Goal: Task Accomplishment & Management: Use online tool/utility

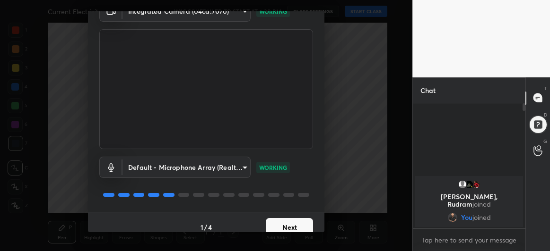
scroll to position [58, 0]
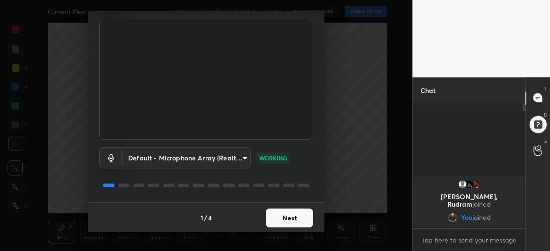
click at [290, 215] on button "Next" at bounding box center [289, 218] width 47 height 19
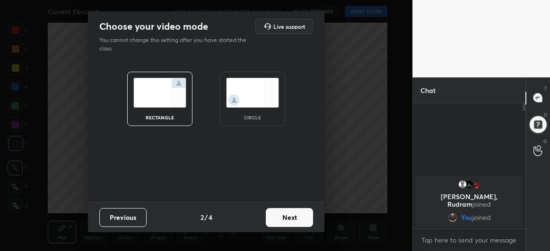
scroll to position [0, 0]
click at [297, 223] on button "Next" at bounding box center [289, 217] width 47 height 19
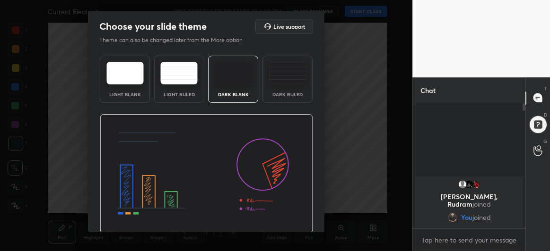
scroll to position [32, 0]
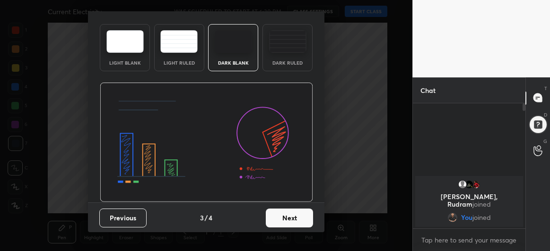
click at [292, 219] on button "Next" at bounding box center [289, 218] width 47 height 19
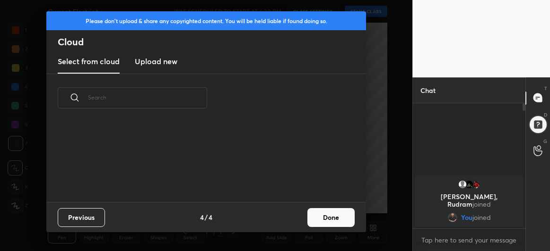
scroll to position [80, 303]
click at [331, 220] on button "Done" at bounding box center [330, 217] width 47 height 19
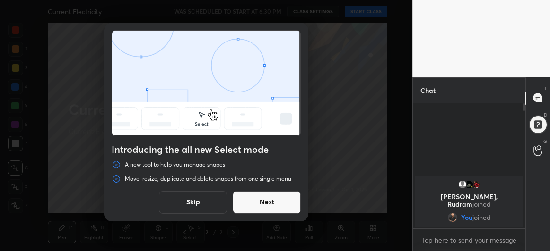
click at [275, 201] on button "Next" at bounding box center [266, 202] width 68 height 23
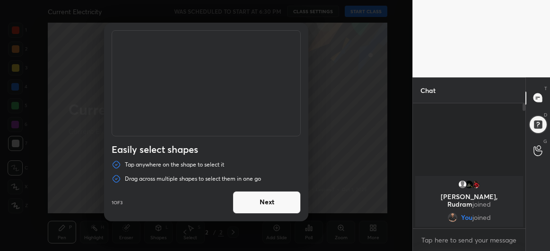
click at [275, 201] on button "Next" at bounding box center [266, 202] width 68 height 23
click at [275, 201] on button "Done" at bounding box center [266, 202] width 68 height 23
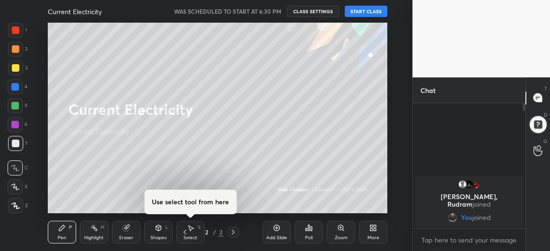
click at [367, 12] on button "START CLASS" at bounding box center [365, 11] width 43 height 11
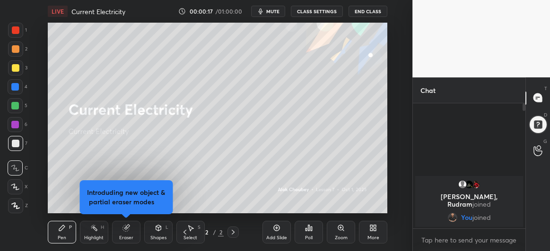
click at [16, 188] on icon at bounding box center [15, 187] width 8 height 6
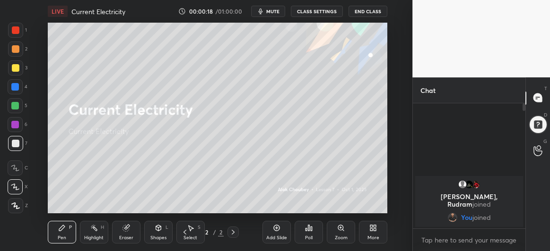
click at [122, 232] on div "Eraser" at bounding box center [126, 232] width 28 height 23
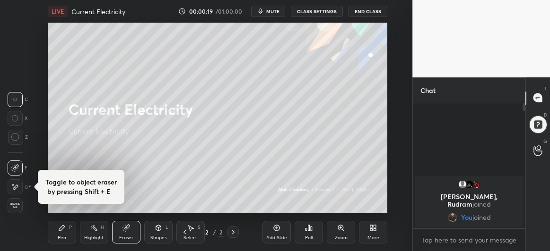
click at [21, 137] on div at bounding box center [15, 137] width 15 height 15
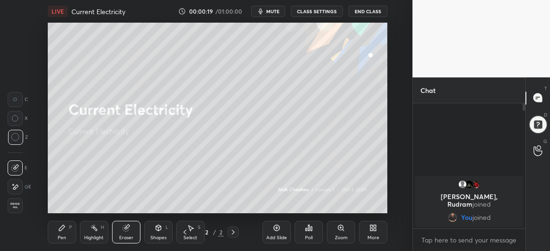
click at [60, 232] on div "Pen P" at bounding box center [62, 232] width 28 height 23
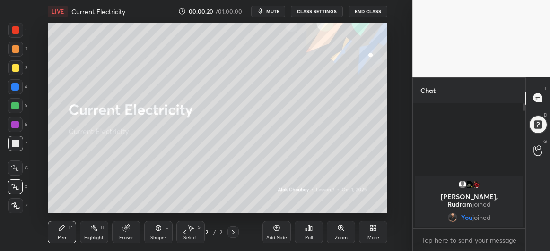
click at [16, 124] on div at bounding box center [15, 125] width 8 height 8
click at [271, 225] on div "Add Slide" at bounding box center [276, 232] width 28 height 23
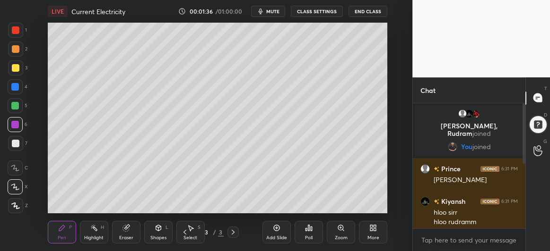
click at [15, 70] on div at bounding box center [16, 68] width 8 height 8
click at [15, 90] on div at bounding box center [15, 87] width 8 height 8
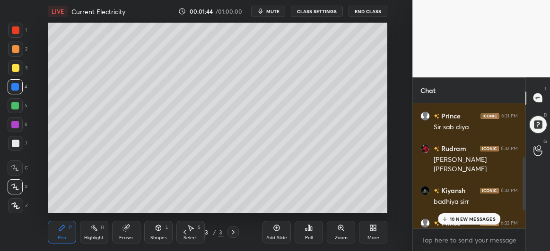
scroll to position [170, 0]
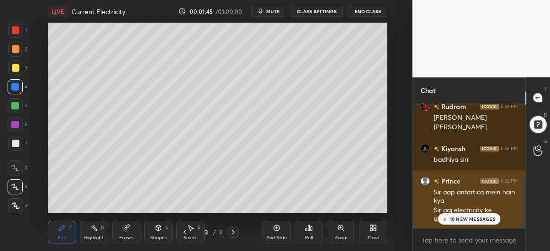
click at [467, 222] on p "10 NEW MESSAGES" at bounding box center [472, 219] width 46 height 6
click at [458, 217] on p "JUMP TO LATEST" at bounding box center [472, 219] width 41 height 6
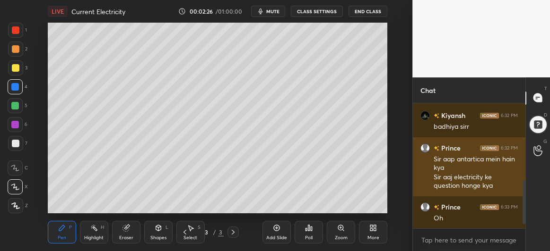
scroll to position [235, 0]
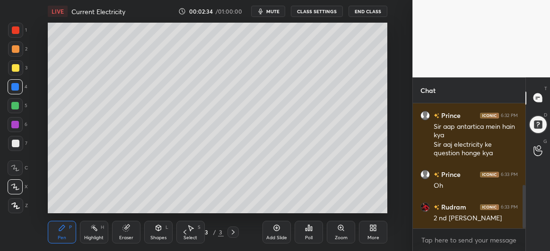
click at [118, 222] on div "Eraser" at bounding box center [126, 232] width 28 height 23
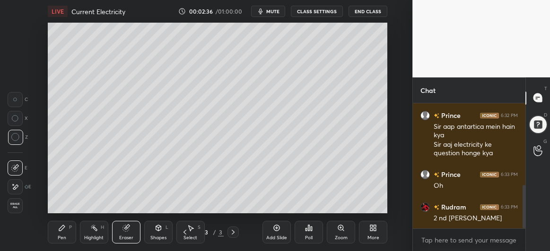
click at [61, 230] on icon at bounding box center [62, 228] width 6 height 6
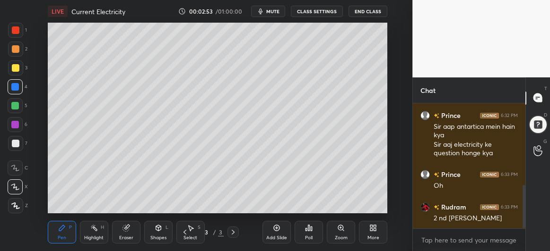
click at [17, 108] on div at bounding box center [15, 106] width 8 height 8
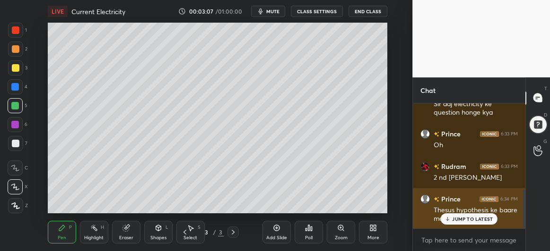
click at [459, 220] on p "JUMP TO LATEST" at bounding box center [472, 219] width 41 height 6
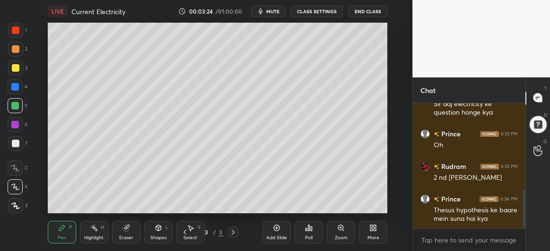
scroll to position [285, 0]
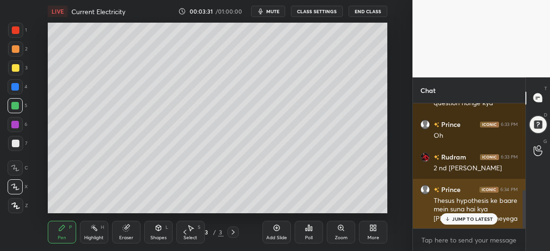
click at [460, 217] on p "JUMP TO LATEST" at bounding box center [472, 219] width 41 height 6
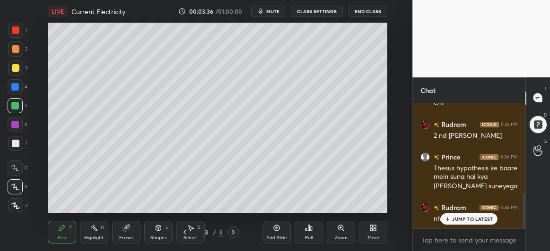
scroll to position [341, 0]
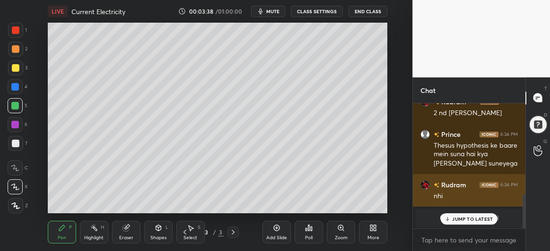
click at [462, 221] on p "JUMP TO LATEST" at bounding box center [472, 219] width 41 height 6
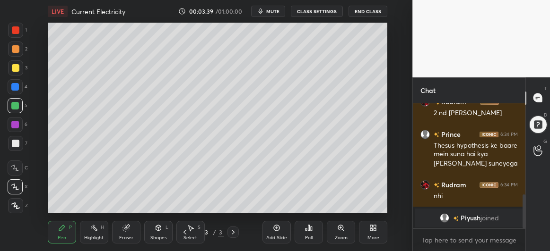
click at [5, 149] on div "1 2 3 4 5 6 7 C X Z C X Z E E Erase all H H" at bounding box center [15, 118] width 30 height 191
click at [17, 143] on div at bounding box center [16, 144] width 8 height 8
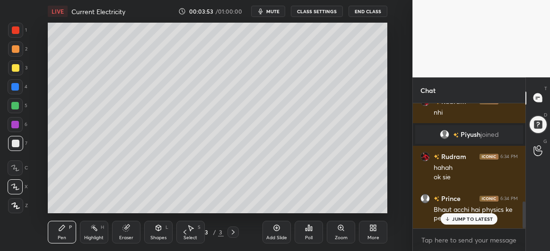
scroll to position [456, 0]
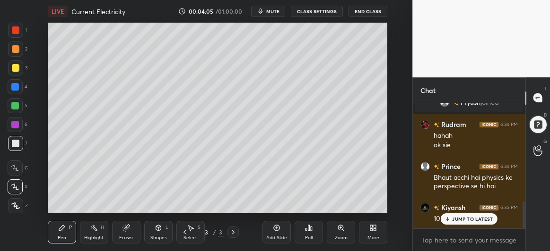
click at [278, 230] on icon at bounding box center [277, 228] width 8 height 8
click at [16, 102] on div at bounding box center [15, 105] width 15 height 15
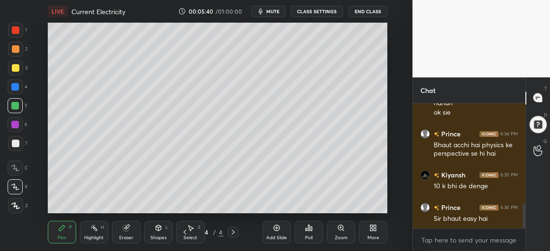
scroll to position [522, 0]
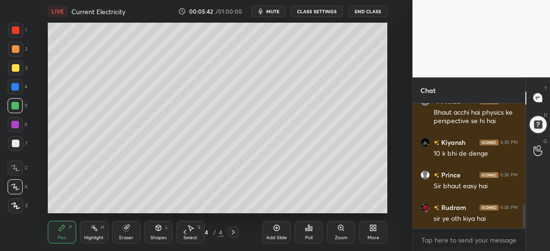
click at [20, 68] on div at bounding box center [15, 67] width 15 height 15
click at [267, 16] on button "mute" at bounding box center [268, 11] width 34 height 11
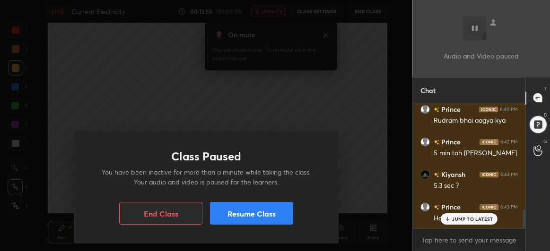
scroll to position [685, 0]
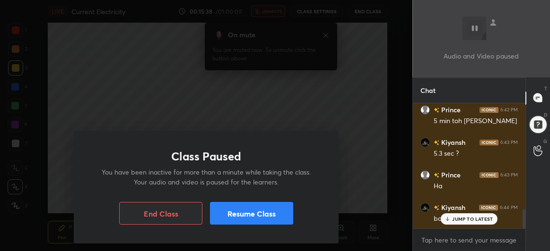
click at [366, 172] on div "Class Paused You have been inactive for more than a minute while taking the cla…" at bounding box center [206, 125] width 412 height 251
click at [257, 215] on button "Resume Class" at bounding box center [251, 213] width 83 height 23
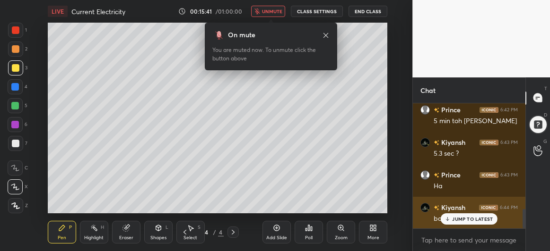
click at [449, 218] on icon at bounding box center [447, 219] width 6 height 6
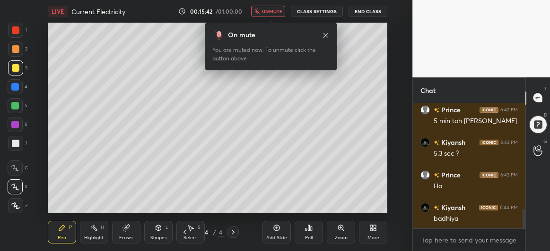
click at [273, 12] on span "unmute" at bounding box center [272, 11] width 20 height 7
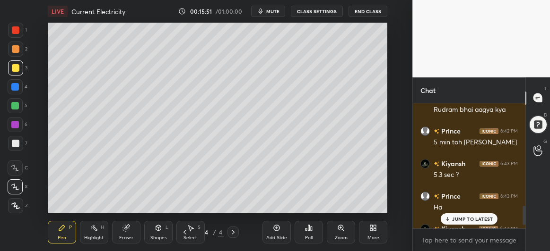
click at [454, 215] on div "JUMP TO LATEST" at bounding box center [468, 219] width 57 height 11
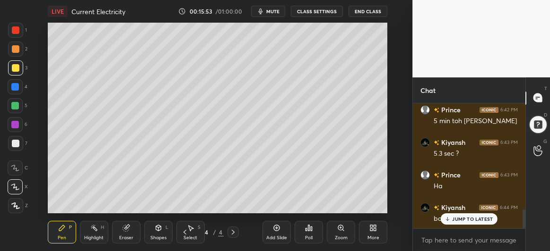
scroll to position [717, 0]
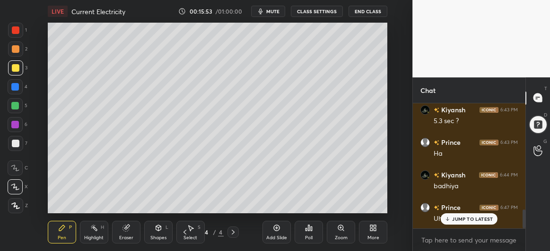
click at [14, 146] on div at bounding box center [16, 144] width 8 height 8
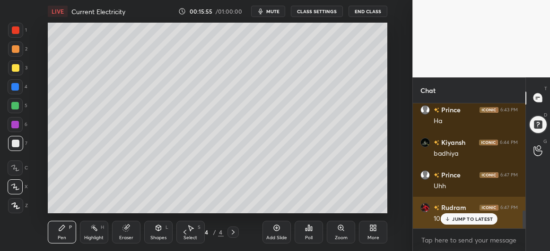
click at [458, 218] on p "JUMP TO LATEST" at bounding box center [472, 219] width 41 height 6
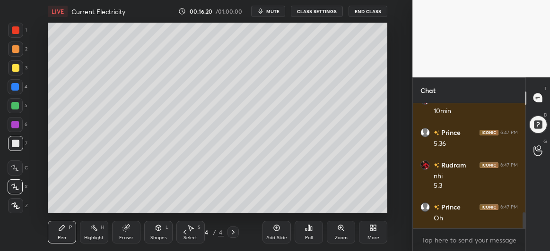
scroll to position [890, 0]
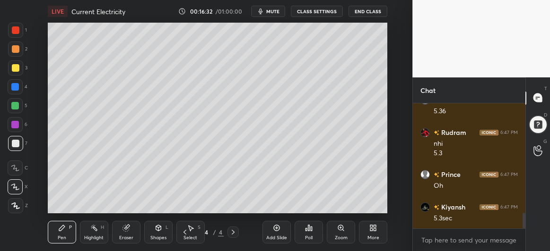
click at [277, 234] on div "Add Slide" at bounding box center [276, 232] width 28 height 23
click at [16, 69] on div at bounding box center [16, 68] width 8 height 8
click at [159, 225] on icon at bounding box center [158, 228] width 5 height 6
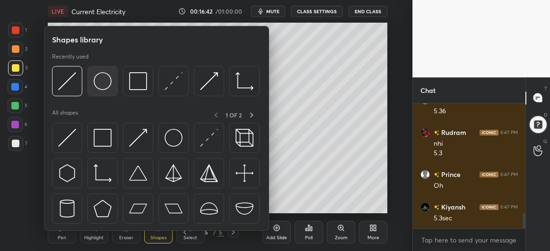
click at [91, 80] on div at bounding box center [102, 81] width 30 height 30
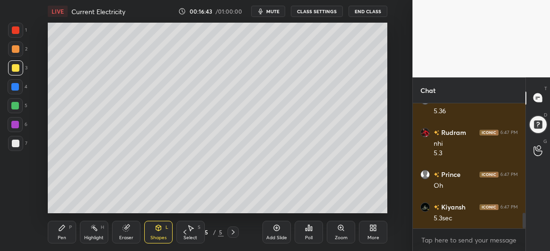
click at [160, 236] on div "Shapes" at bounding box center [158, 238] width 16 height 5
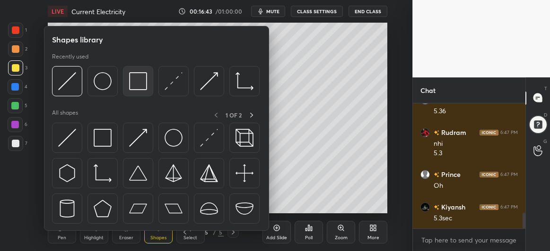
click at [140, 75] on img at bounding box center [138, 81] width 18 height 18
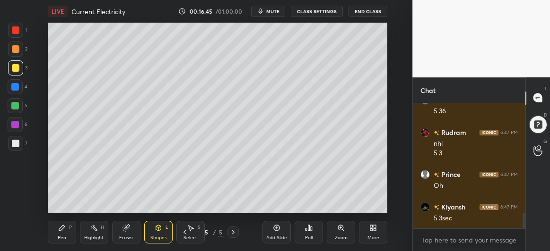
click at [12, 89] on div at bounding box center [15, 87] width 8 height 8
click at [13, 144] on div at bounding box center [16, 144] width 8 height 8
click at [64, 234] on div "Pen P" at bounding box center [62, 232] width 28 height 23
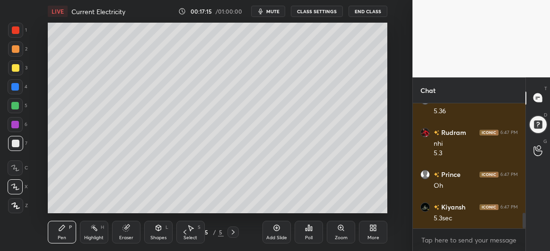
click at [17, 69] on div at bounding box center [16, 68] width 8 height 8
click at [17, 125] on div at bounding box center [15, 125] width 8 height 8
click at [10, 146] on div at bounding box center [15, 143] width 15 height 15
click at [18, 105] on div at bounding box center [15, 106] width 8 height 8
click at [21, 88] on div at bounding box center [15, 86] width 15 height 15
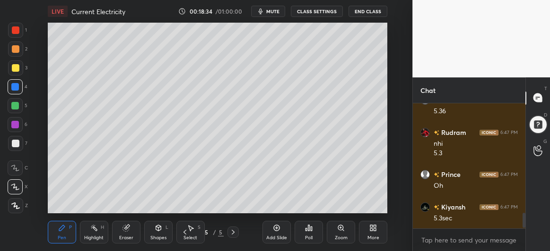
scroll to position [931, 0]
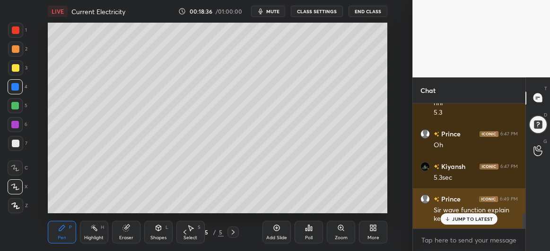
click at [464, 224] on div "JUMP TO LATEST" at bounding box center [468, 219] width 57 height 11
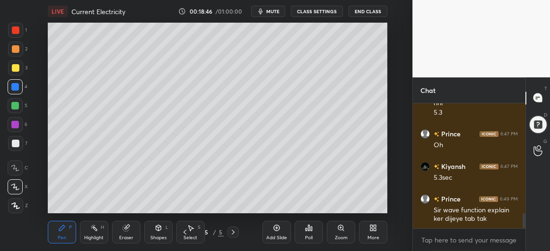
scroll to position [940, 0]
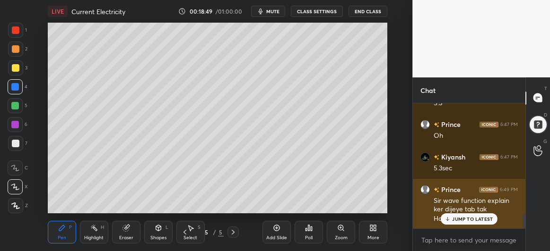
click at [459, 215] on div "JUMP TO LATEST" at bounding box center [468, 219] width 57 height 11
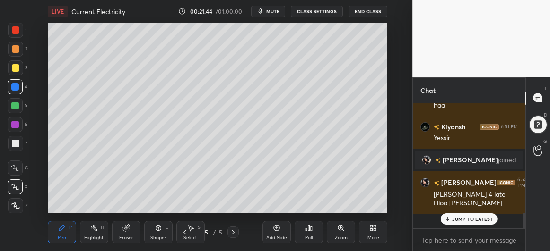
scroll to position [920, 0]
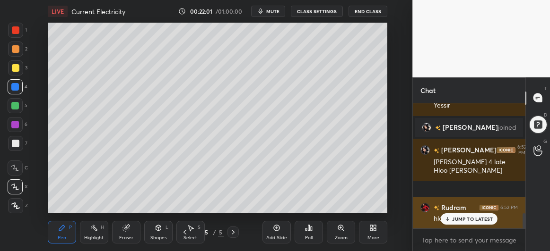
click at [451, 220] on div "JUMP TO LATEST" at bounding box center [468, 219] width 57 height 11
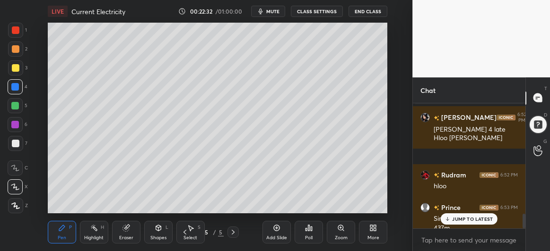
scroll to position [962, 0]
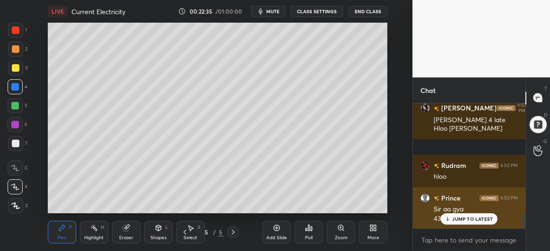
click at [464, 220] on p "JUMP TO LATEST" at bounding box center [472, 219] width 41 height 6
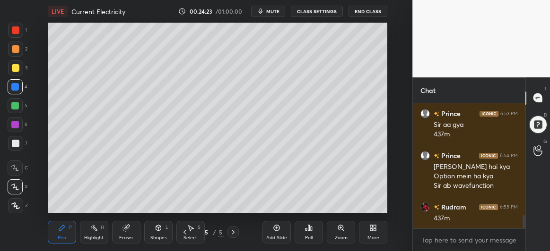
scroll to position [1087, 0]
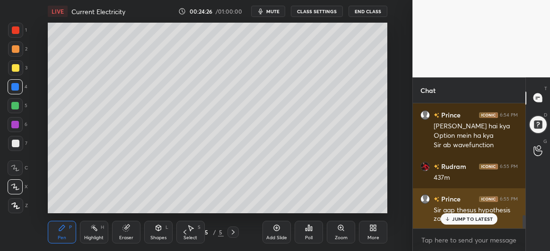
click at [456, 221] on p "JUMP TO LATEST" at bounding box center [472, 219] width 41 height 6
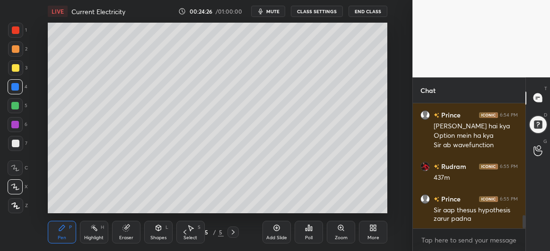
scroll to position [1120, 0]
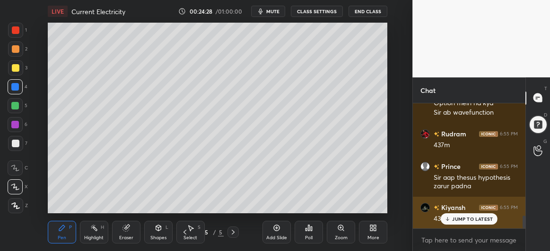
click at [461, 220] on p "JUMP TO LATEST" at bounding box center [472, 219] width 41 height 6
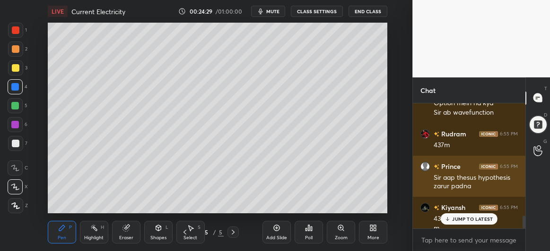
scroll to position [1129, 0]
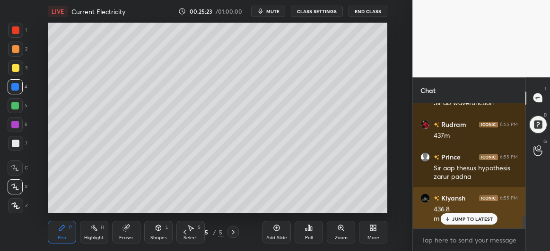
click at [465, 220] on p "JUMP TO LATEST" at bounding box center [472, 219] width 41 height 6
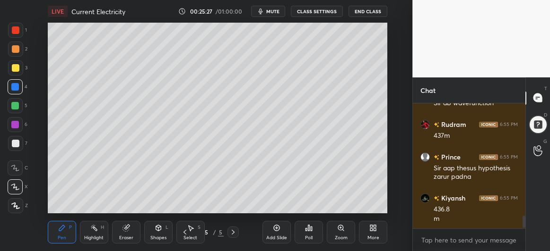
scroll to position [1162, 0]
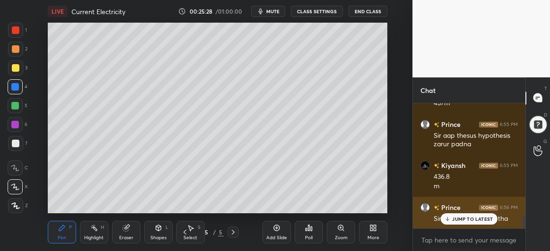
click at [457, 221] on p "JUMP TO LATEST" at bounding box center [472, 219] width 41 height 6
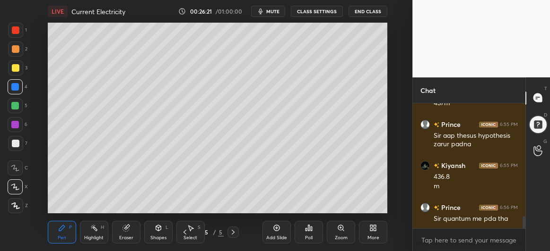
scroll to position [1195, 0]
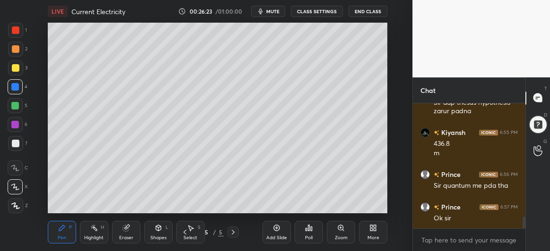
click at [270, 231] on div "Add Slide" at bounding box center [276, 232] width 28 height 23
click at [16, 90] on div at bounding box center [15, 87] width 8 height 8
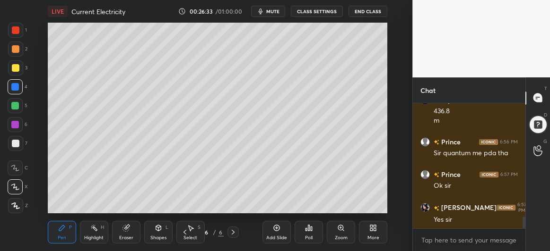
click at [15, 122] on div at bounding box center [15, 125] width 8 height 8
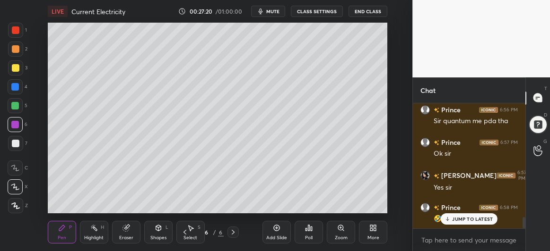
scroll to position [1292, 0]
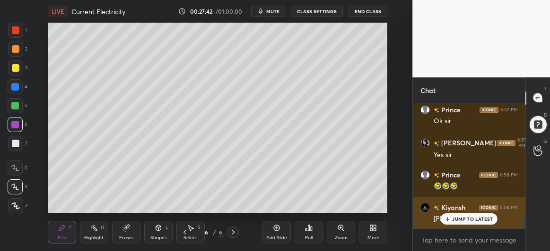
click at [473, 220] on p "JUMP TO LATEST" at bounding box center [472, 219] width 41 height 6
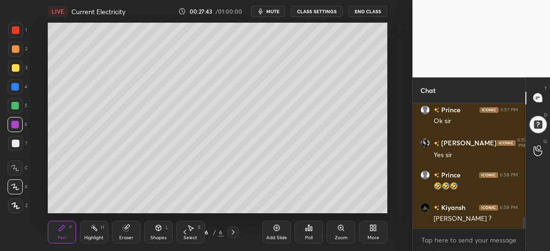
click at [17, 142] on div at bounding box center [16, 144] width 8 height 8
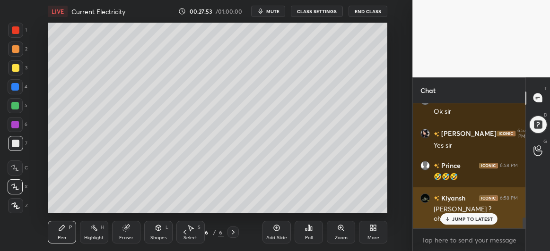
click at [454, 218] on p "JUMP TO LATEST" at bounding box center [472, 219] width 41 height 6
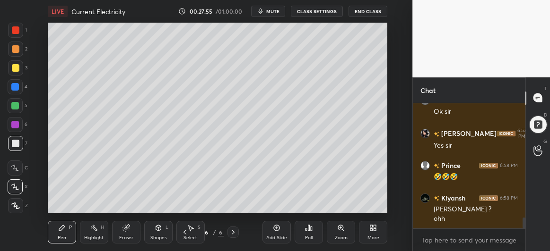
click at [15, 110] on div at bounding box center [15, 105] width 15 height 15
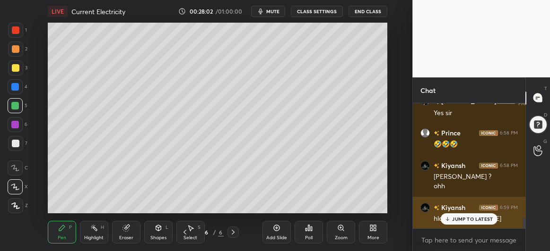
click at [466, 217] on p "JUMP TO LATEST" at bounding box center [472, 219] width 41 height 6
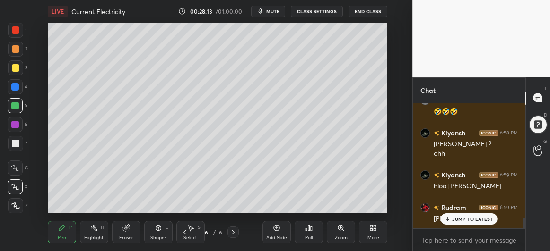
scroll to position [1417, 0]
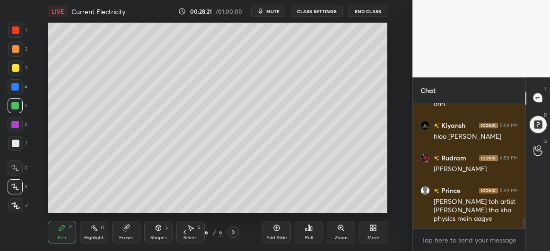
click at [16, 86] on div at bounding box center [15, 87] width 8 height 8
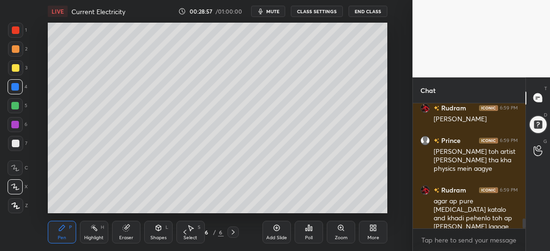
click at [16, 146] on div at bounding box center [16, 144] width 8 height 8
click at [118, 234] on div "Eraser" at bounding box center [126, 232] width 28 height 23
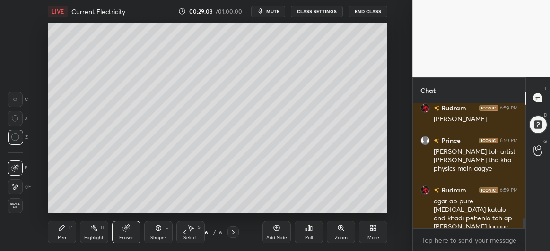
click at [63, 233] on div "Pen P" at bounding box center [62, 232] width 28 height 23
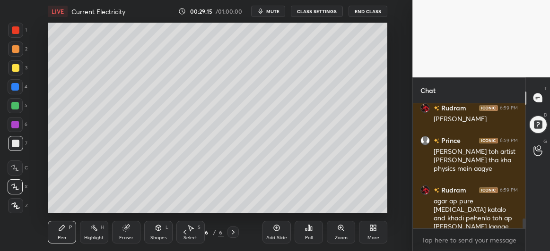
scroll to position [1499, 0]
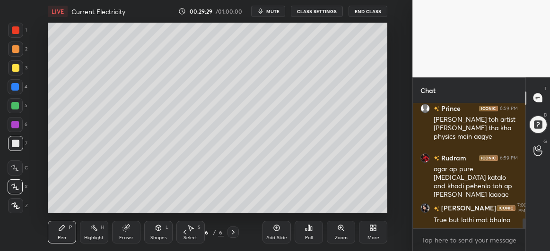
click at [16, 108] on div at bounding box center [15, 106] width 8 height 8
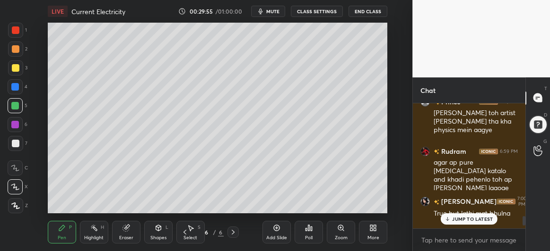
scroll to position [1540, 0]
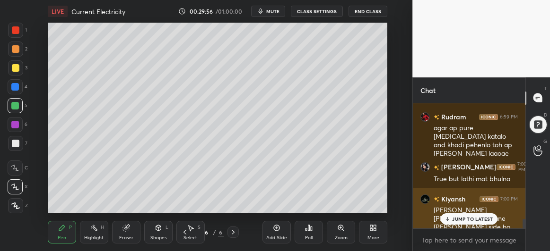
click at [457, 220] on p "JUMP TO LATEST" at bounding box center [472, 219] width 41 height 6
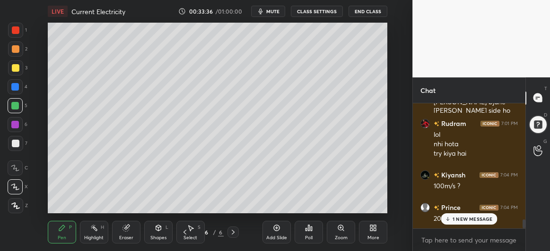
scroll to position [1689, 0]
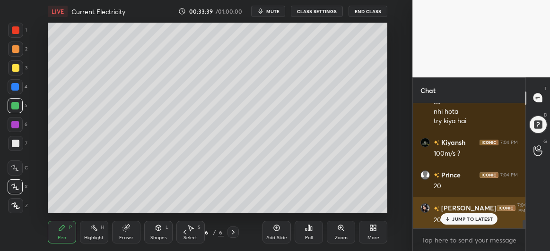
click at [463, 220] on p "JUMP TO LATEST" at bounding box center [472, 219] width 41 height 6
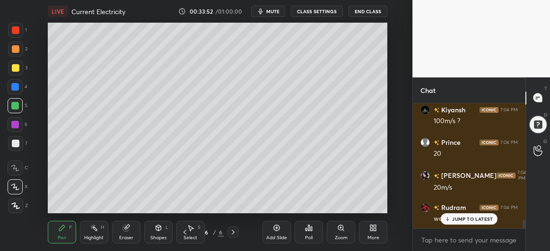
scroll to position [1754, 0]
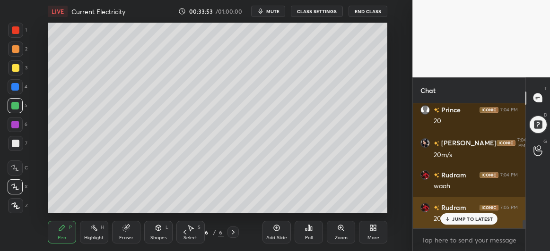
click at [458, 219] on p "JUMP TO LATEST" at bounding box center [472, 219] width 41 height 6
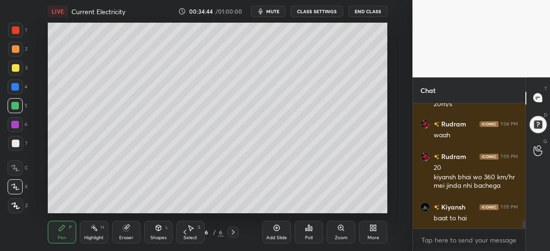
scroll to position [1846, 0]
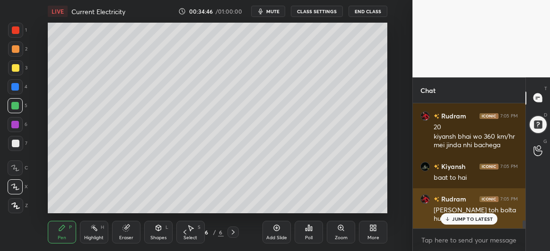
click at [466, 221] on p "JUMP TO LATEST" at bounding box center [472, 219] width 41 height 6
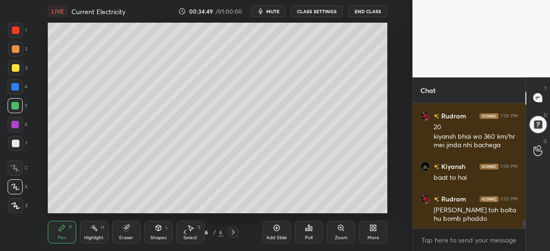
scroll to position [1856, 0]
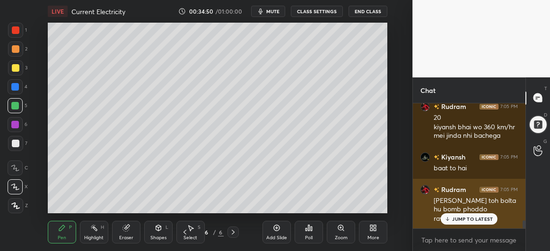
click at [460, 220] on p "JUMP TO LATEST" at bounding box center [472, 219] width 41 height 6
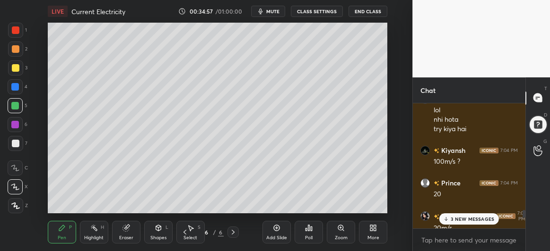
scroll to position [1681, 0]
click at [458, 219] on p "4 NEW MESSAGES" at bounding box center [472, 219] width 44 height 6
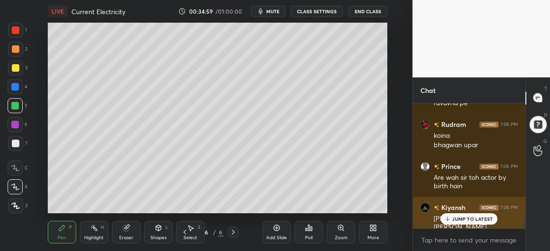
click at [455, 221] on p "JUMP TO LATEST" at bounding box center [472, 219] width 41 height 6
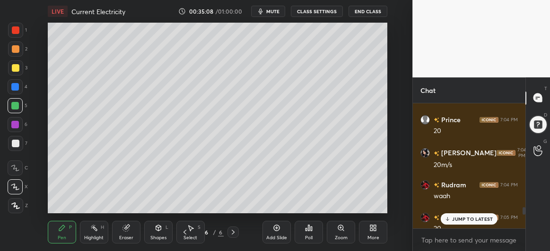
click at [456, 218] on p "JUMP TO LATEST" at bounding box center [472, 219] width 41 height 6
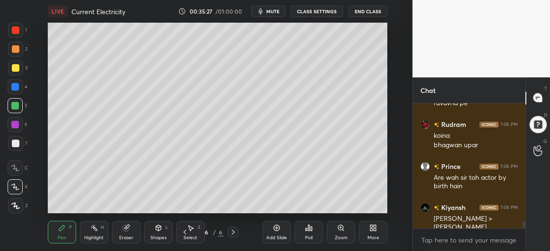
click at [279, 231] on icon at bounding box center [277, 228] width 8 height 8
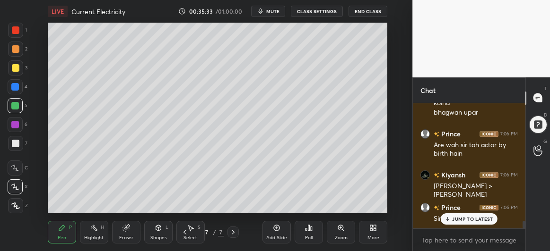
click at [184, 232] on icon at bounding box center [185, 233] width 8 height 8
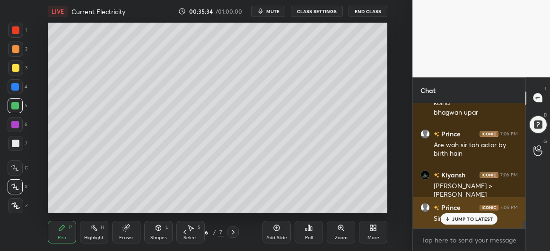
click at [458, 219] on p "JUMP TO LATEST" at bounding box center [472, 219] width 41 height 6
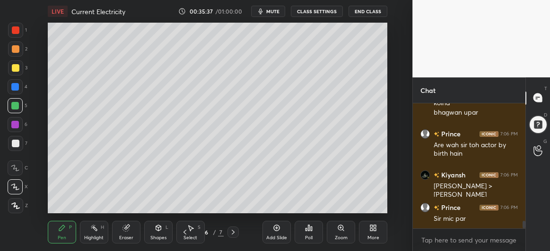
click at [233, 230] on icon at bounding box center [233, 233] width 8 height 8
click at [537, 149] on icon at bounding box center [537, 146] width 9 height 11
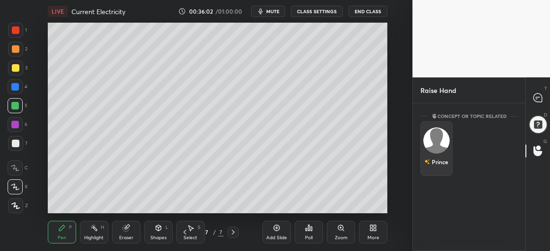
click at [434, 147] on div "Prince" at bounding box center [436, 148] width 32 height 55
click at [434, 170] on button "INVITE" at bounding box center [436, 169] width 24 height 12
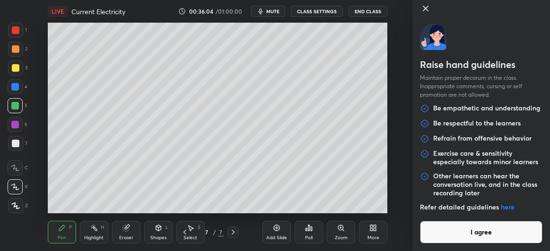
click at [479, 231] on button "I agree" at bounding box center [481, 232] width 122 height 23
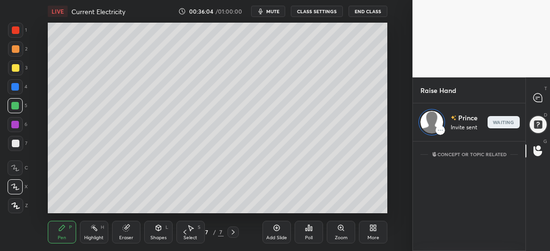
scroll to position [107, 110]
click at [542, 93] on icon at bounding box center [538, 98] width 10 height 10
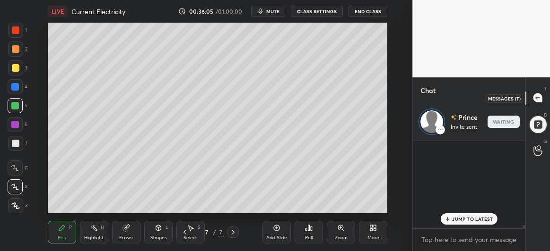
scroll to position [85, 110]
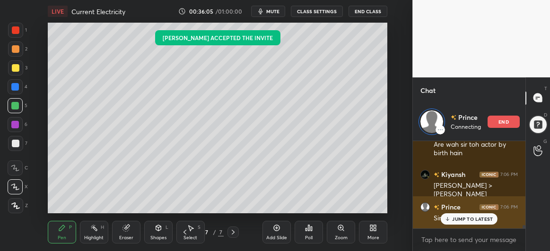
click at [470, 219] on p "JUMP TO LATEST" at bounding box center [472, 219] width 41 height 6
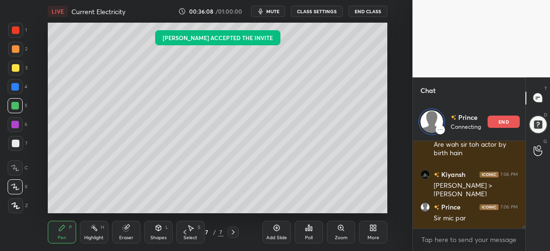
click at [181, 232] on icon at bounding box center [185, 233] width 8 height 8
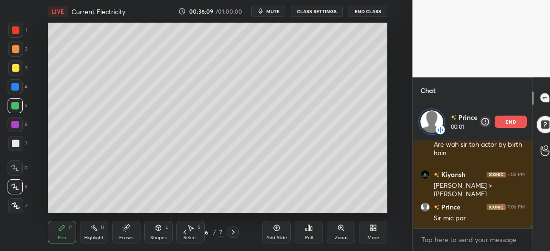
scroll to position [1443, 0]
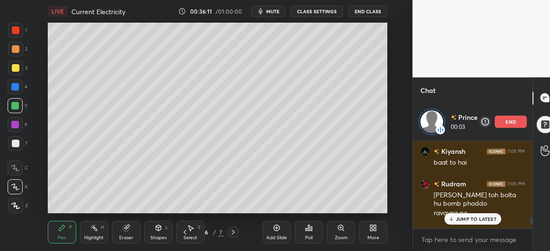
click at [463, 220] on p "JUMP TO LATEST" at bounding box center [476, 219] width 41 height 6
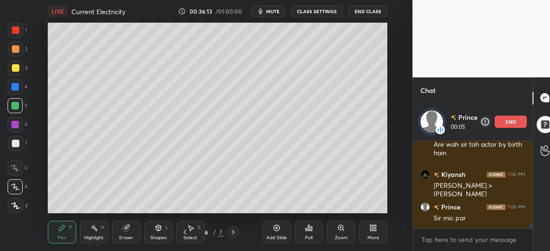
click at [14, 66] on div at bounding box center [16, 68] width 8 height 8
click at [17, 46] on div at bounding box center [16, 49] width 8 height 8
click at [389, 127] on div "Setting up your live class Poll for secs No correct answer Start poll" at bounding box center [217, 118] width 374 height 191
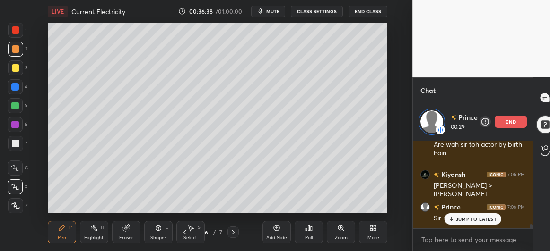
scroll to position [1761, 0]
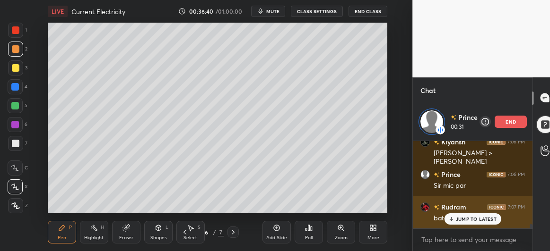
click at [473, 218] on p "JUMP TO LATEST" at bounding box center [476, 219] width 41 height 6
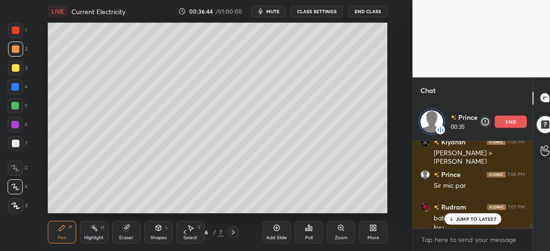
scroll to position [1771, 0]
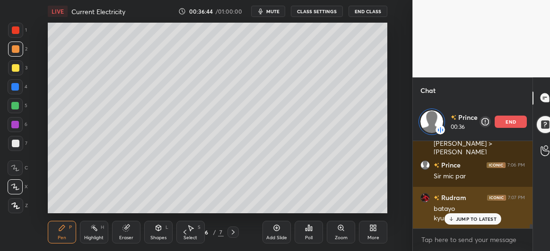
click at [473, 217] on p "JUMP TO LATEST" at bounding box center [476, 219] width 41 height 6
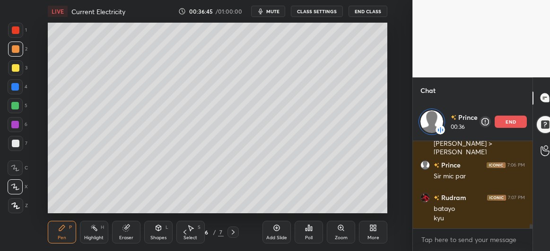
scroll to position [1780, 0]
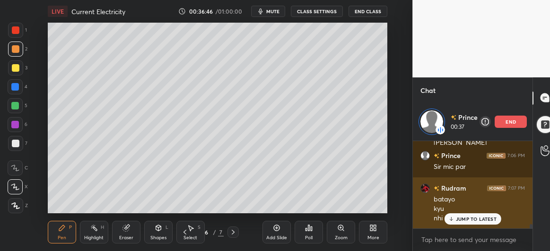
click at [463, 221] on p "JUMP TO LATEST" at bounding box center [476, 219] width 41 height 6
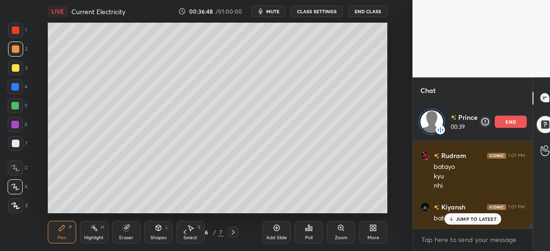
click at [461, 217] on p "JUMP TO LATEST" at bounding box center [476, 219] width 41 height 6
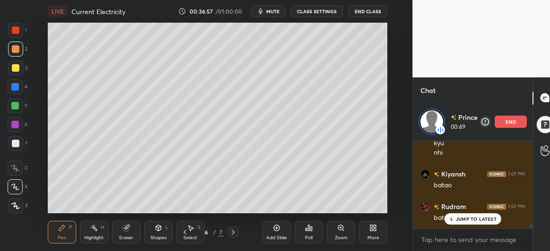
scroll to position [1886, 0]
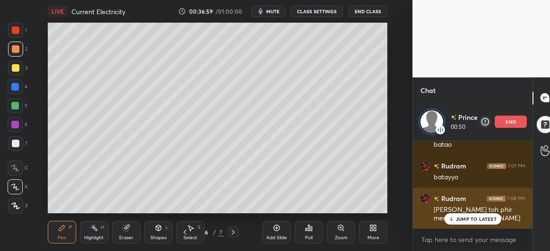
click at [464, 221] on p "JUMP TO LATEST" at bounding box center [476, 219] width 41 height 6
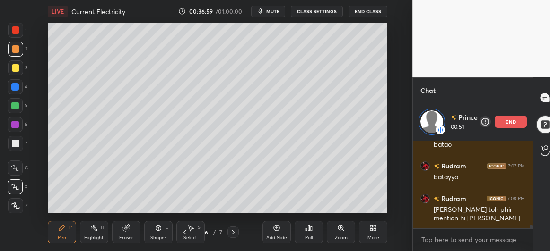
scroll to position [1919, 0]
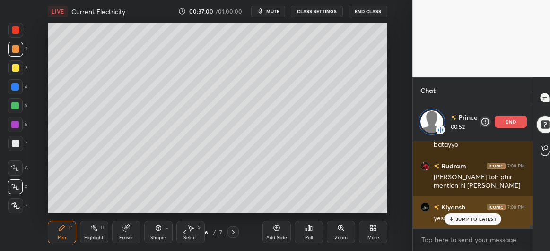
click at [461, 220] on p "JUMP TO LATEST" at bounding box center [476, 219] width 41 height 6
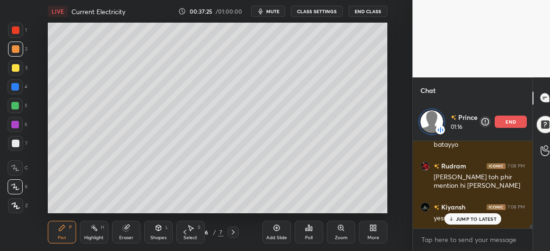
scroll to position [2003, 0]
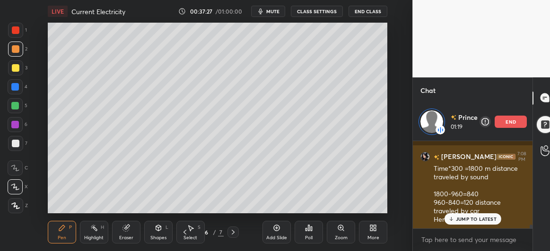
click at [466, 220] on p "JUMP TO LATEST" at bounding box center [476, 219] width 41 height 6
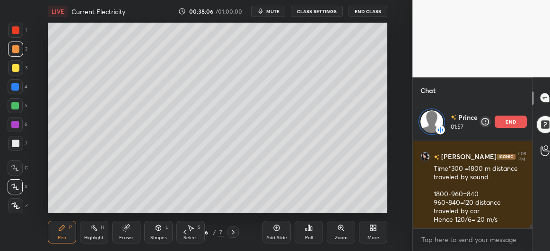
click at [16, 86] on div at bounding box center [15, 87] width 8 height 8
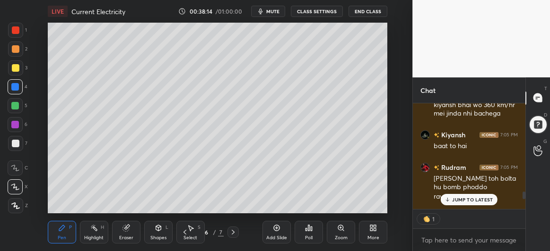
scroll to position [3, 3]
click at [466, 201] on p "JUMP TO LATEST" at bounding box center [472, 200] width 41 height 6
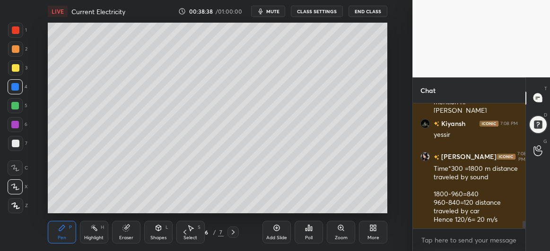
click at [17, 151] on div at bounding box center [15, 143] width 15 height 15
click at [17, 124] on div at bounding box center [15, 125] width 8 height 8
click at [10, 87] on div at bounding box center [15, 86] width 15 height 15
click at [10, 70] on div at bounding box center [15, 67] width 15 height 15
click at [231, 230] on icon at bounding box center [233, 233] width 8 height 8
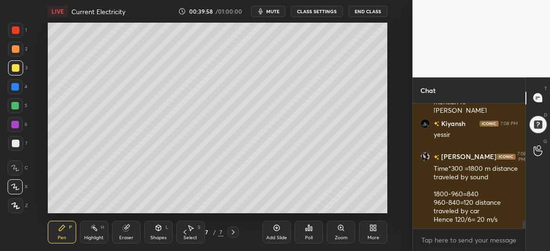
click at [15, 91] on div at bounding box center [15, 86] width 15 height 15
click at [14, 107] on div at bounding box center [15, 106] width 8 height 8
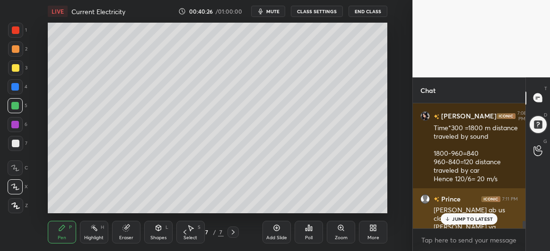
click at [456, 220] on p "JUMP TO LATEST" at bounding box center [472, 219] width 41 height 6
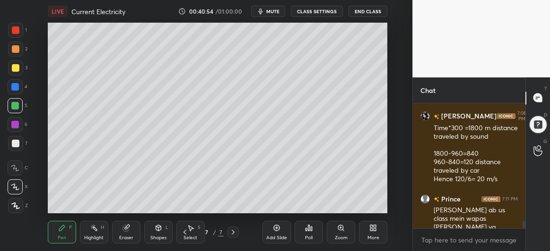
scroll to position [2002, 0]
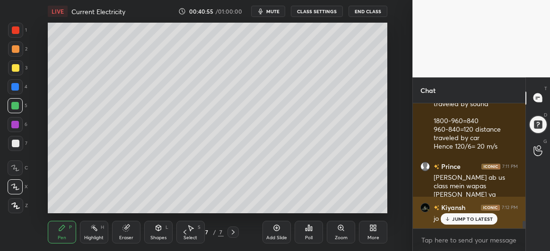
click at [464, 220] on p "JUMP TO LATEST" at bounding box center [472, 219] width 41 height 6
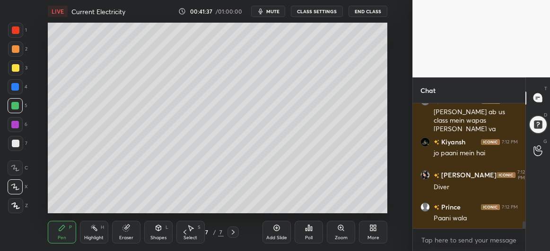
scroll to position [2085, 0]
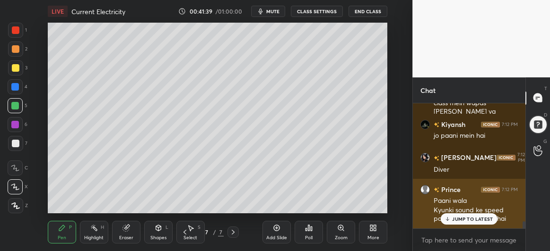
click at [459, 220] on p "JUMP TO LATEST" at bounding box center [472, 219] width 41 height 6
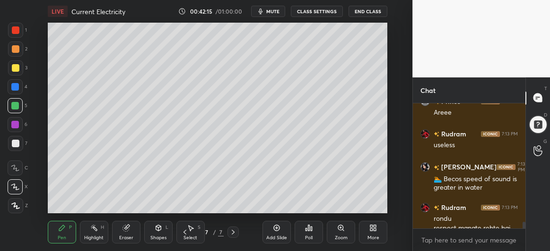
scroll to position [2274, 0]
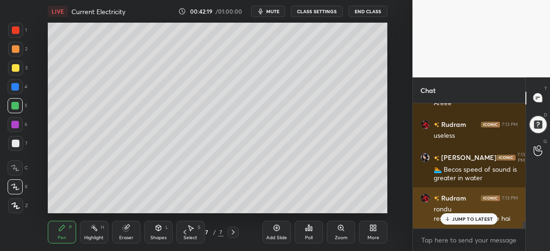
click at [455, 219] on p "JUMP TO LATEST" at bounding box center [472, 219] width 41 height 6
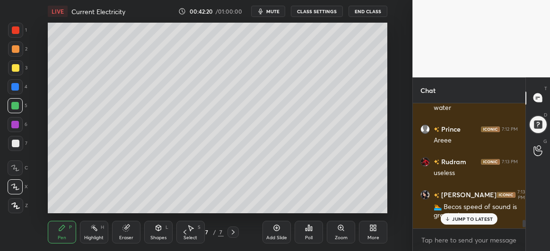
click at [458, 221] on p "JUMP TO LATEST" at bounding box center [472, 219] width 41 height 6
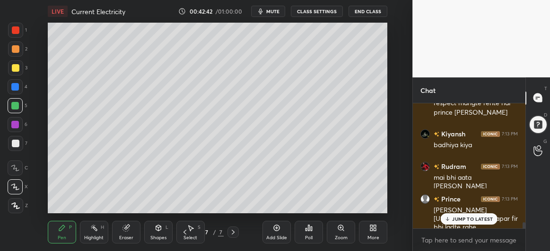
scroll to position [2423, 0]
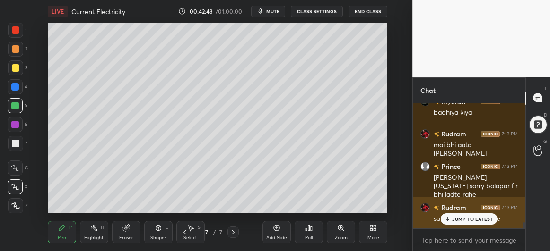
click at [465, 221] on p "JUMP TO LATEST" at bounding box center [472, 219] width 41 height 6
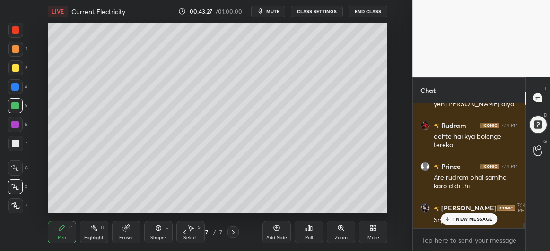
scroll to position [2770, 0]
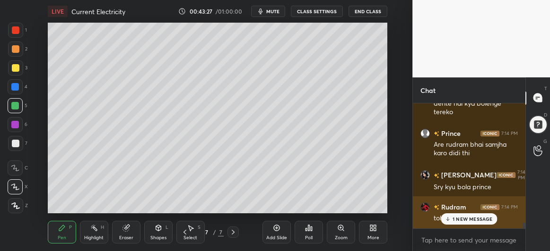
click at [454, 220] on div "toh?" at bounding box center [475, 218] width 84 height 9
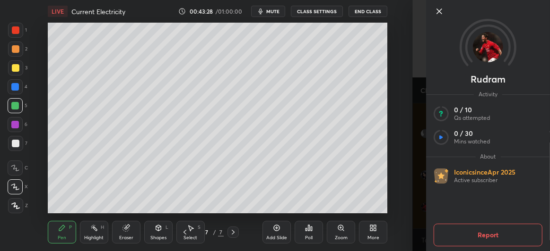
click at [442, 11] on icon at bounding box center [438, 11] width 11 height 11
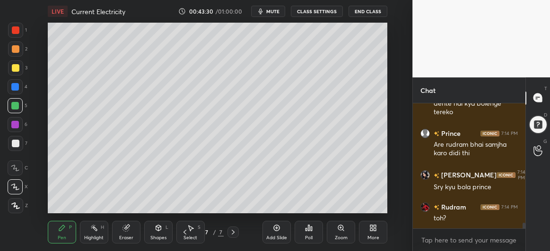
click at [14, 86] on div at bounding box center [15, 87] width 8 height 8
click at [15, 107] on div at bounding box center [15, 106] width 8 height 8
click at [15, 68] on div at bounding box center [16, 68] width 8 height 8
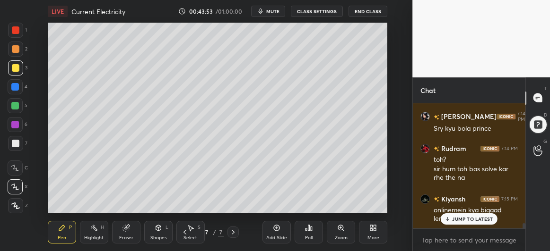
scroll to position [2862, 0]
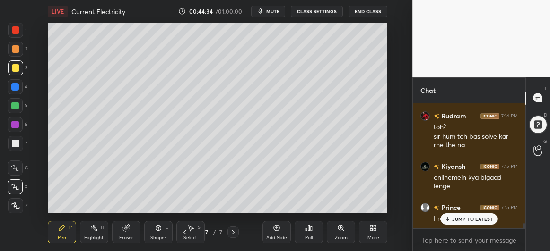
click at [14, 104] on div at bounding box center [15, 106] width 8 height 8
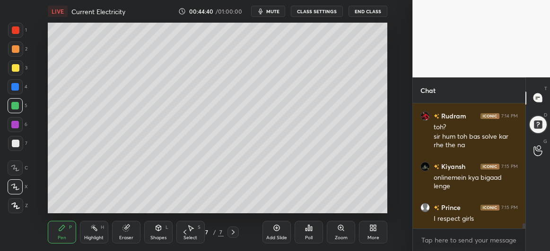
scroll to position [2911, 0]
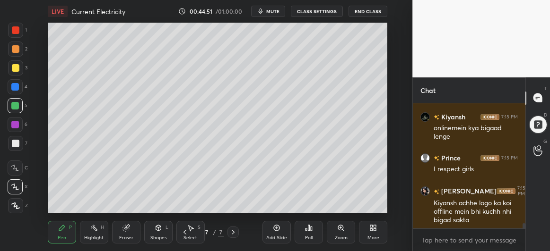
click at [20, 146] on div at bounding box center [15, 143] width 15 height 15
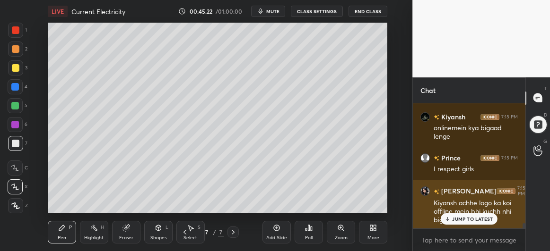
click at [460, 217] on p "JUMP TO LATEST" at bounding box center [472, 219] width 41 height 6
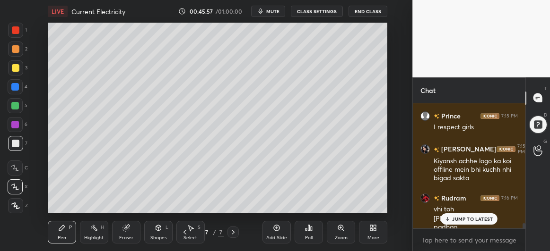
scroll to position [2986, 0]
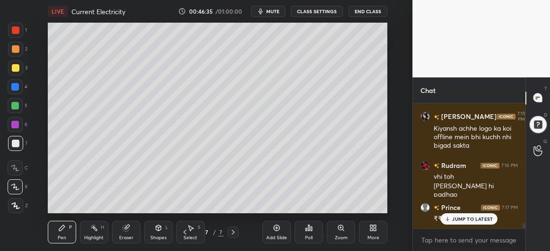
click at [459, 221] on p "JUMP TO LATEST" at bounding box center [472, 219] width 41 height 6
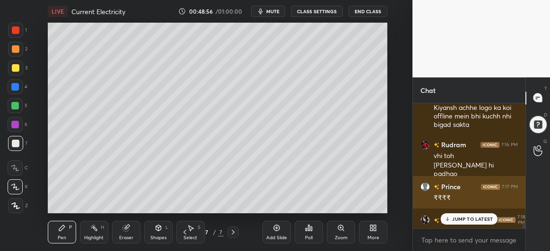
scroll to position [3052, 0]
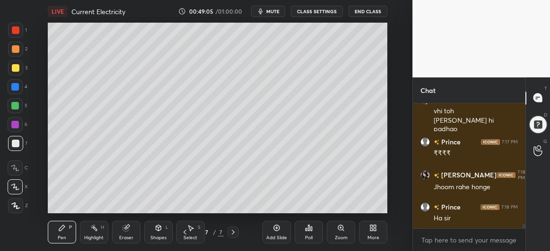
click at [13, 83] on div at bounding box center [15, 87] width 8 height 8
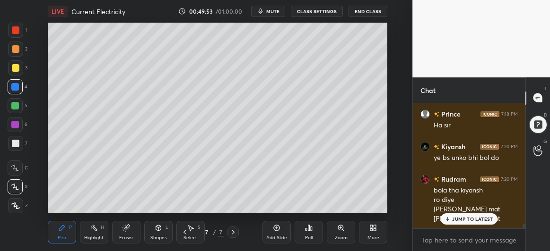
scroll to position [3177, 0]
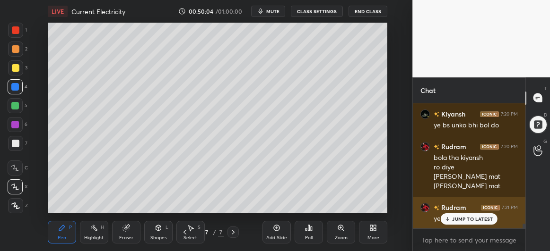
click at [456, 221] on p "JUMP TO LATEST" at bounding box center [472, 219] width 41 height 6
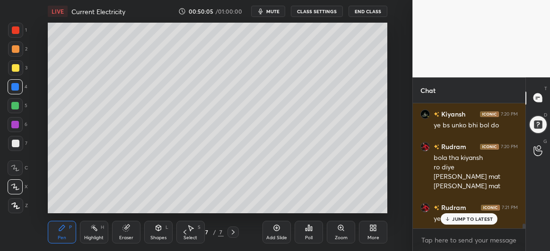
scroll to position [3210, 0]
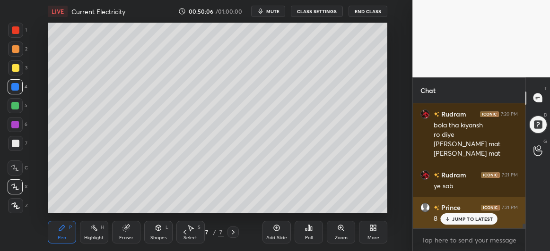
click at [453, 219] on p "JUMP TO LATEST" at bounding box center [472, 219] width 41 height 6
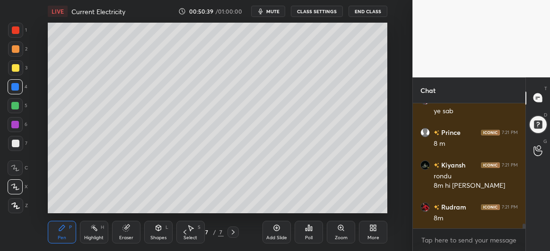
scroll to position [3318, 0]
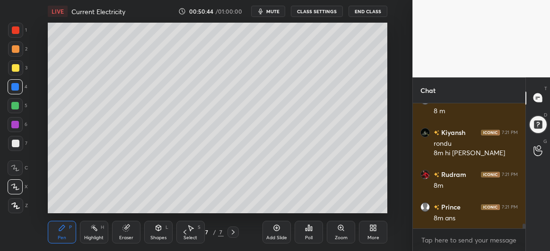
click at [279, 228] on icon at bounding box center [277, 228] width 6 height 6
click at [17, 108] on div at bounding box center [15, 106] width 8 height 8
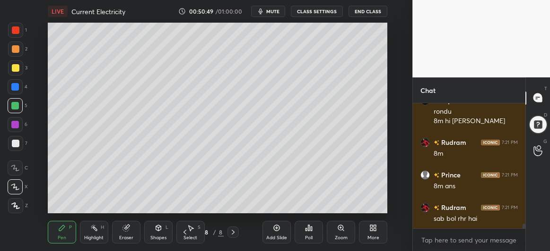
click at [14, 69] on div at bounding box center [16, 68] width 8 height 8
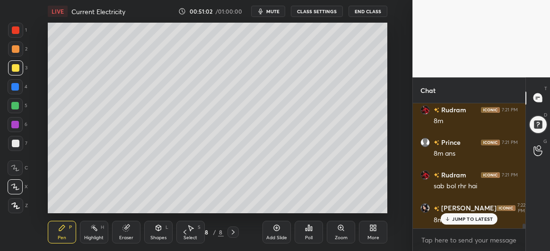
click at [20, 83] on div at bounding box center [15, 86] width 15 height 15
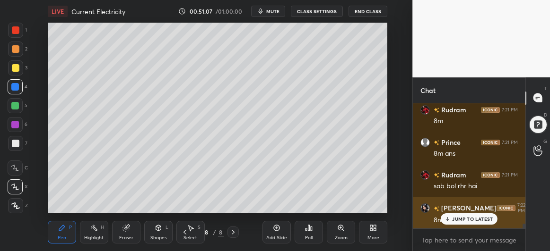
click at [454, 221] on p "JUMP TO LATEST" at bounding box center [472, 219] width 41 height 6
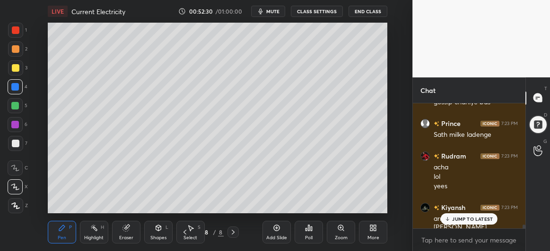
scroll to position [3972, 0]
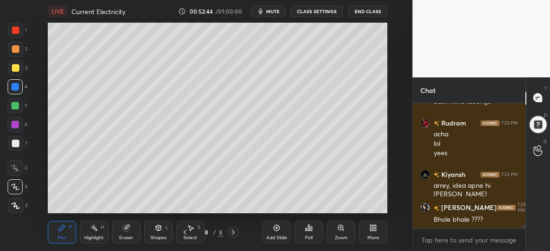
click at [9, 109] on div at bounding box center [15, 105] width 15 height 15
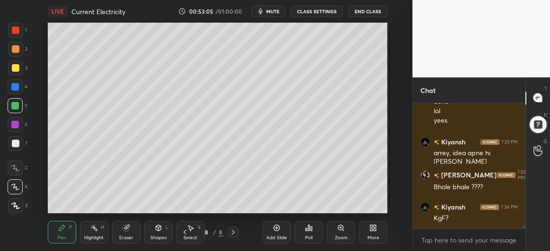
scroll to position [4037, 0]
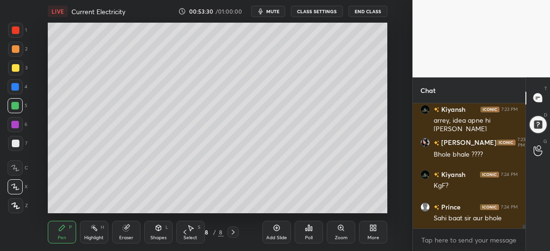
click at [17, 72] on div at bounding box center [15, 67] width 15 height 15
click at [18, 86] on div at bounding box center [15, 87] width 8 height 8
click at [11, 143] on div at bounding box center [15, 143] width 15 height 15
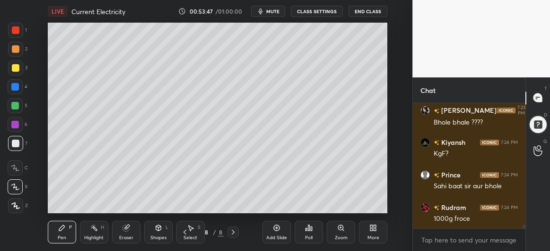
scroll to position [4102, 0]
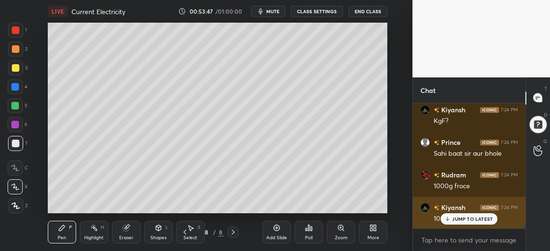
click at [456, 223] on div "JUMP TO LATEST" at bounding box center [468, 219] width 57 height 11
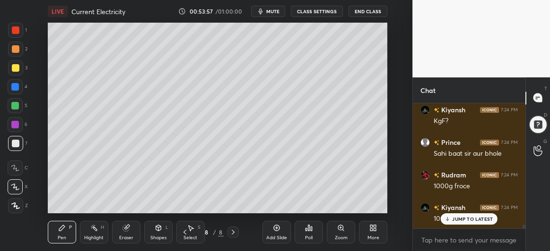
scroll to position [4135, 0]
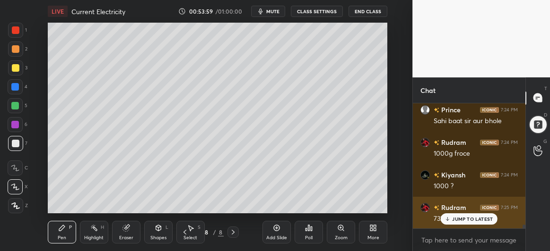
click at [456, 220] on p "JUMP TO LATEST" at bounding box center [472, 219] width 41 height 6
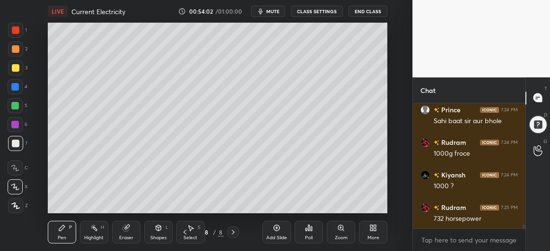
scroll to position [4167, 0]
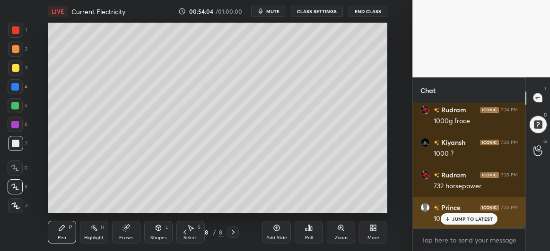
click at [459, 217] on p "JUMP TO LATEST" at bounding box center [472, 219] width 41 height 6
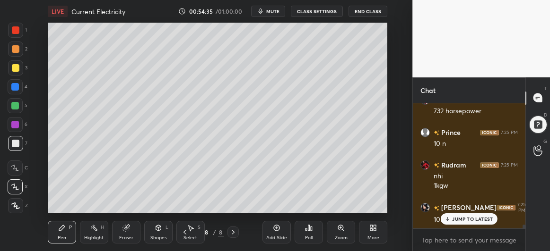
scroll to position [4274, 0]
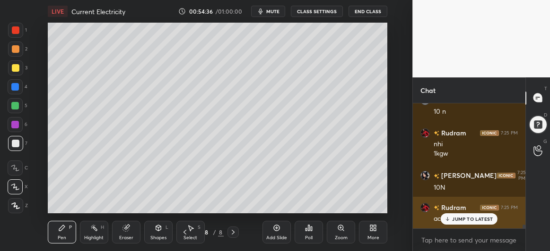
click at [458, 222] on p "JUMP TO LATEST" at bounding box center [472, 219] width 41 height 6
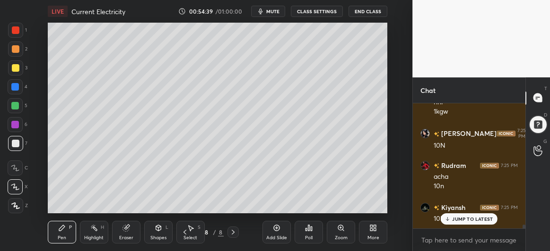
scroll to position [4349, 0]
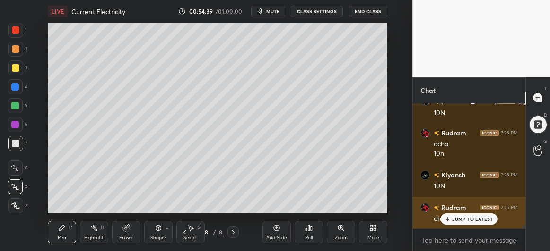
click at [456, 220] on p "JUMP TO LATEST" at bounding box center [472, 219] width 41 height 6
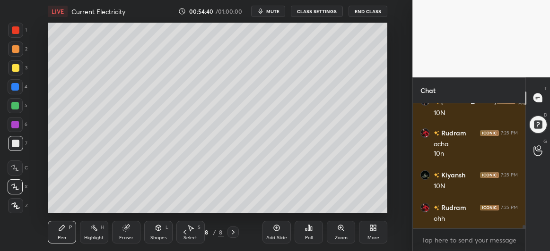
click at [127, 230] on icon at bounding box center [126, 228] width 6 height 6
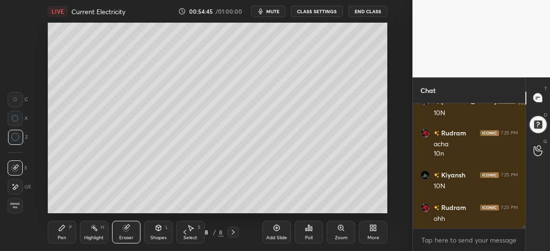
click at [64, 240] on div "Pen" at bounding box center [62, 238] width 9 height 5
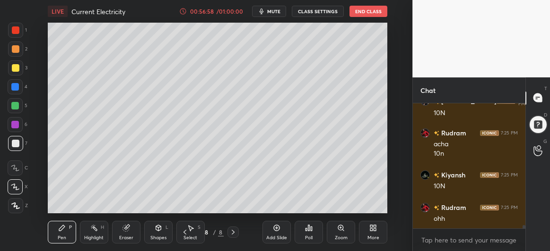
scroll to position [4399, 0]
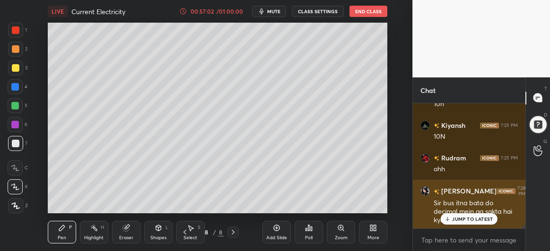
click at [461, 222] on div "JUMP TO LATEST" at bounding box center [468, 219] width 57 height 11
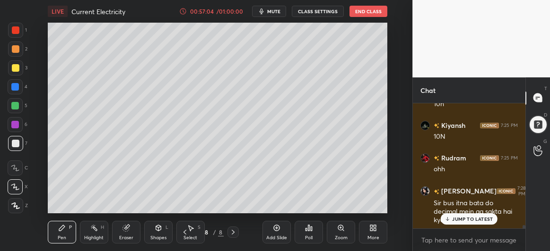
scroll to position [4440, 0]
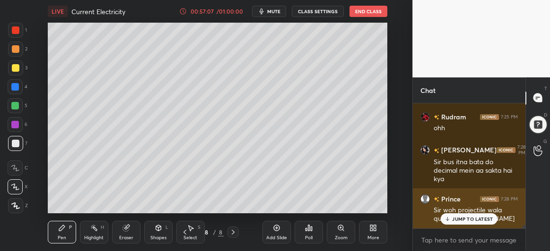
click at [470, 218] on p "JUMP TO LATEST" at bounding box center [472, 219] width 41 height 6
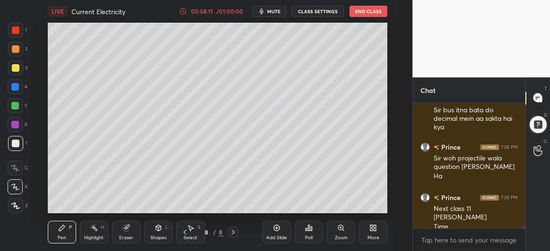
scroll to position [4524, 0]
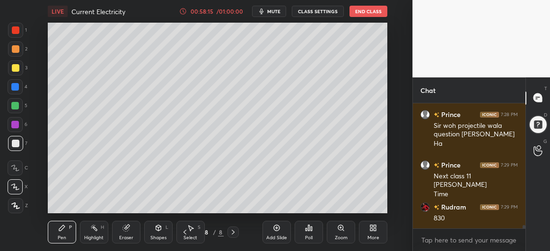
click at [12, 67] on div at bounding box center [16, 68] width 8 height 8
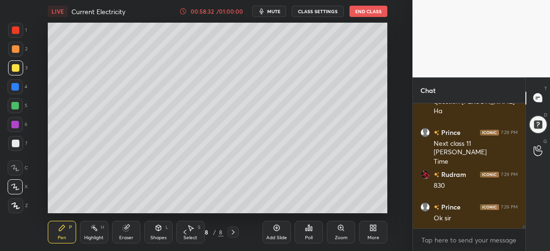
scroll to position [4566, 0]
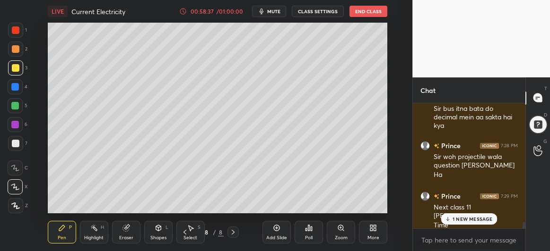
click at [460, 220] on p "1 NEW MESSAGE" at bounding box center [472, 219] width 40 height 6
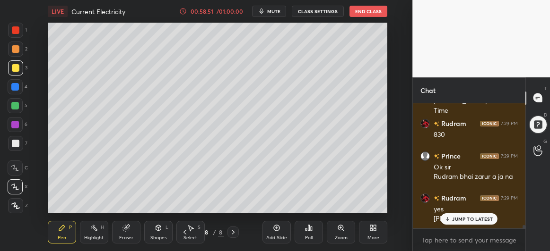
scroll to position [4641, 0]
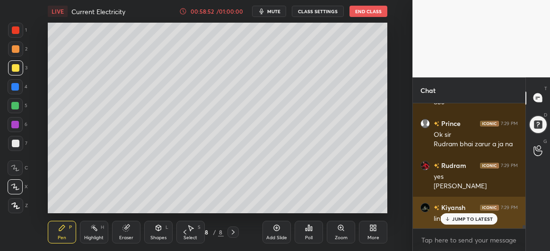
click at [459, 222] on div "JUMP TO LATEST" at bounding box center [468, 219] width 57 height 11
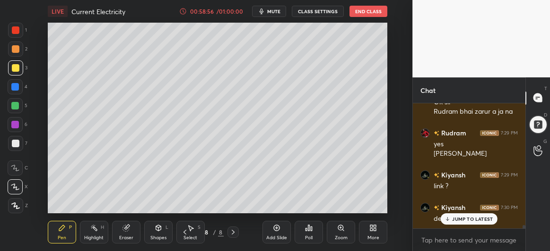
scroll to position [4706, 0]
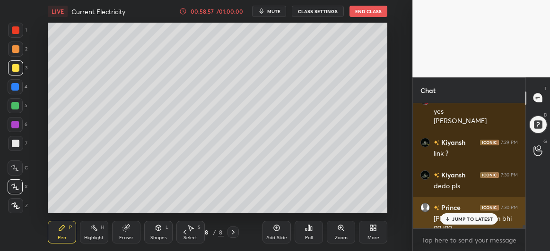
click at [464, 220] on p "JUMP TO LATEST" at bounding box center [472, 219] width 41 height 6
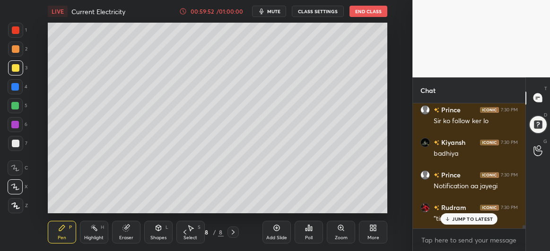
scroll to position [4960, 0]
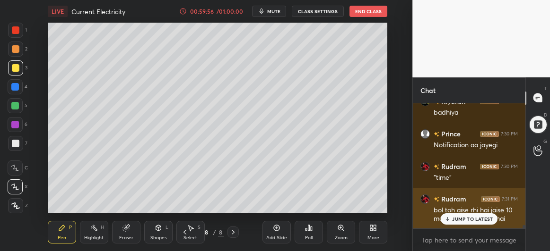
click at [463, 222] on p "JUMP TO LATEST" at bounding box center [472, 219] width 41 height 6
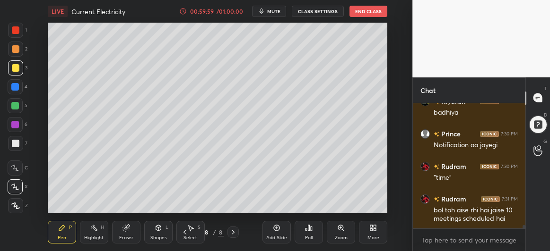
scroll to position [5009, 0]
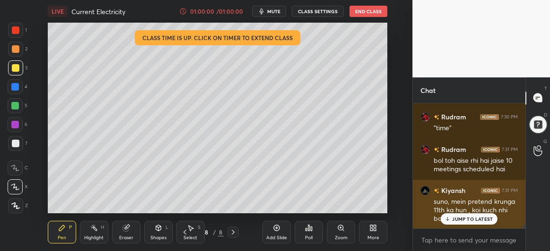
click at [458, 222] on p "JUMP TO LATEST" at bounding box center [472, 219] width 41 height 6
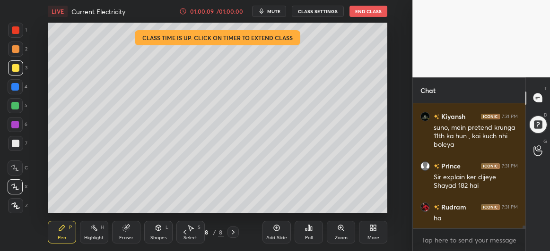
scroll to position [5116, 0]
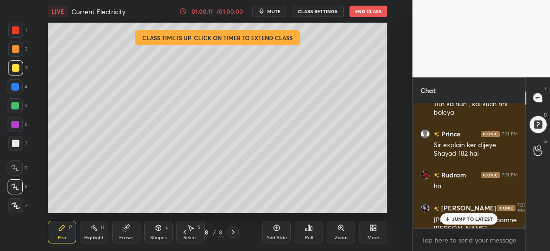
click at [12, 109] on div at bounding box center [15, 106] width 8 height 8
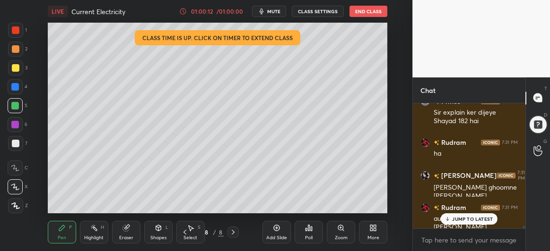
click at [15, 142] on div at bounding box center [16, 144] width 8 height 8
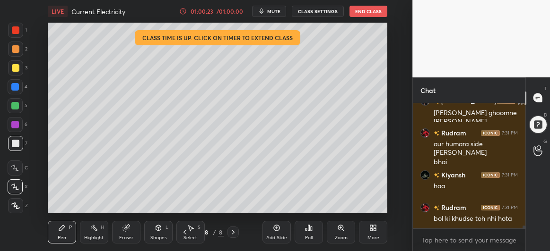
scroll to position [5256, 0]
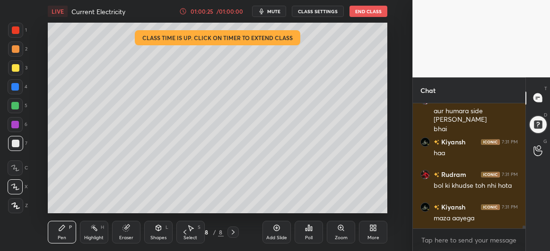
click at [17, 127] on div at bounding box center [15, 125] width 8 height 8
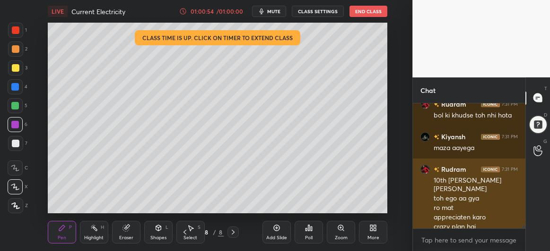
scroll to position [5326, 0]
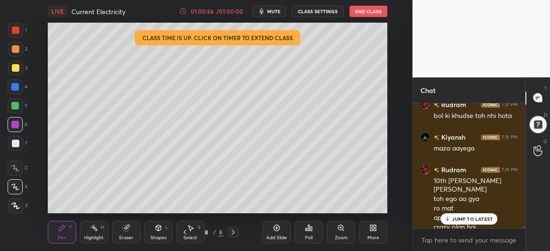
click at [456, 219] on p "JUMP TO LATEST" at bounding box center [472, 219] width 41 height 6
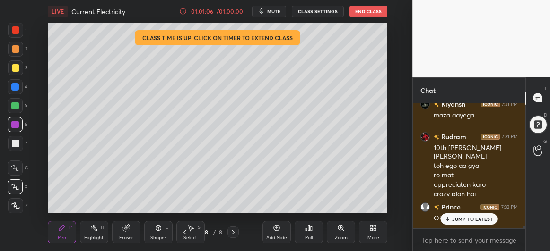
scroll to position [5391, 0]
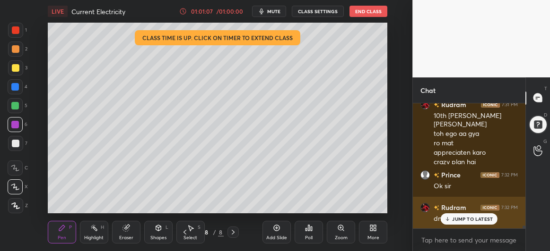
click at [456, 220] on p "JUMP TO LATEST" at bounding box center [472, 219] width 41 height 6
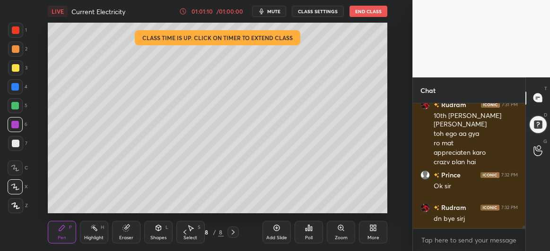
click at [370, 11] on button "End Class" at bounding box center [368, 11] width 38 height 11
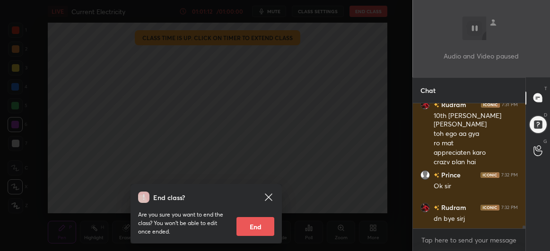
scroll to position [5424, 0]
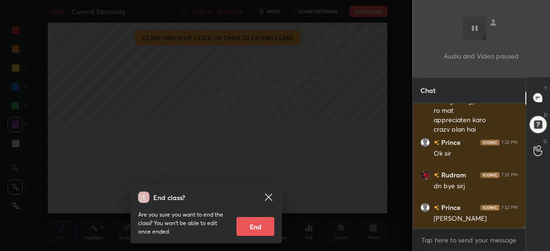
click at [258, 227] on button "End" at bounding box center [255, 226] width 38 height 19
type textarea "x"
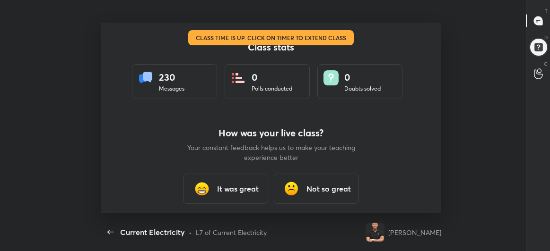
scroll to position [191, 542]
click at [224, 186] on h3 "It was great" at bounding box center [238, 188] width 42 height 11
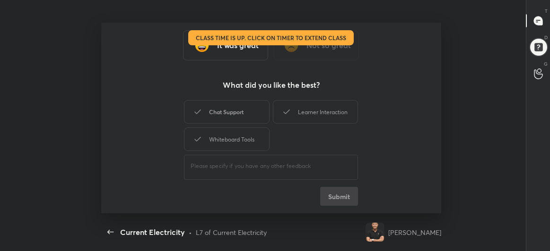
click at [236, 120] on div "Chat Support" at bounding box center [226, 112] width 85 height 24
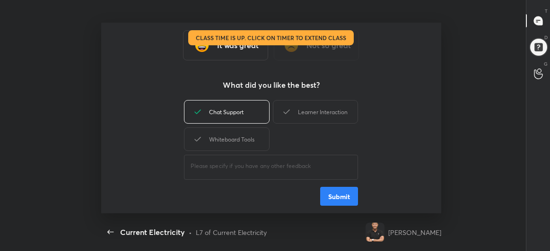
click at [303, 104] on div "Learner Interaction" at bounding box center [315, 112] width 85 height 24
click at [344, 198] on button "Submit" at bounding box center [339, 196] width 38 height 19
